Goal: Task Accomplishment & Management: Manage account settings

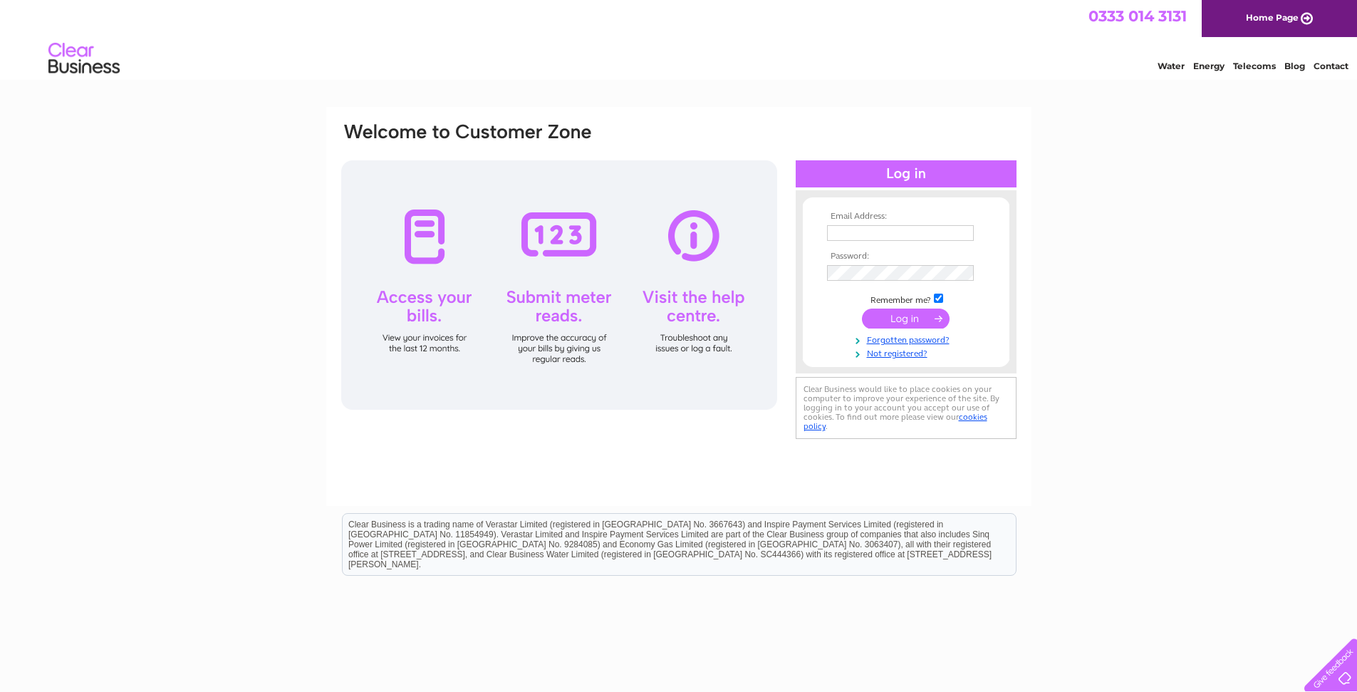
click at [836, 236] on input "text" at bounding box center [900, 233] width 147 height 16
type input "[EMAIL_ADDRESS][DOMAIN_NAME]"
click at [904, 323] on input "submit" at bounding box center [906, 320] width 88 height 20
click at [846, 236] on input "text" at bounding box center [900, 233] width 147 height 16
type input "[EMAIL_ADDRESS][DOMAIN_NAME]"
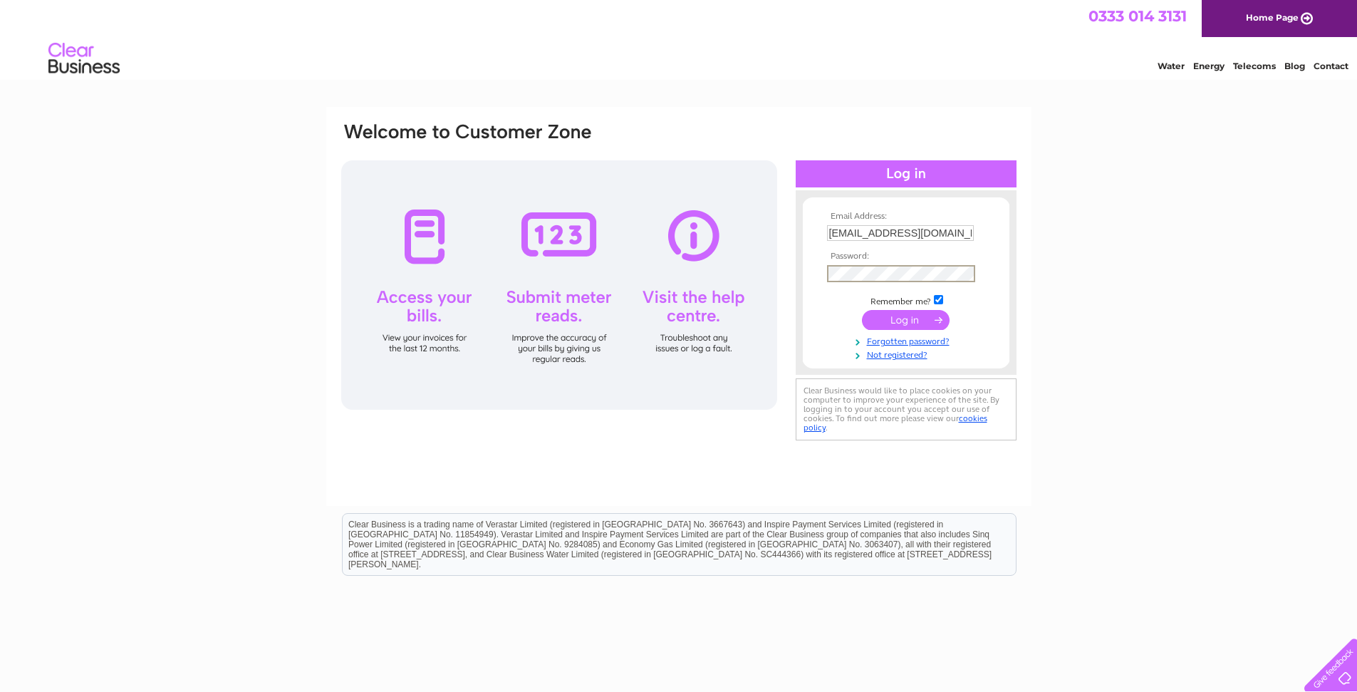
click at [906, 322] on input "submit" at bounding box center [906, 320] width 88 height 20
click at [866, 233] on input "text" at bounding box center [900, 233] width 147 height 16
type input "[EMAIL_ADDRESS][DOMAIN_NAME]"
click at [917, 322] on input "submit" at bounding box center [906, 320] width 88 height 20
